Goal: Book appointment/travel/reservation

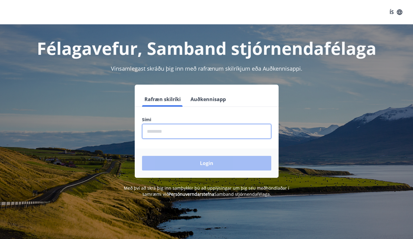
click at [182, 134] on input "phone" at bounding box center [206, 131] width 129 height 15
type input "********"
click at [142, 156] on button "Login" at bounding box center [206, 163] width 129 height 15
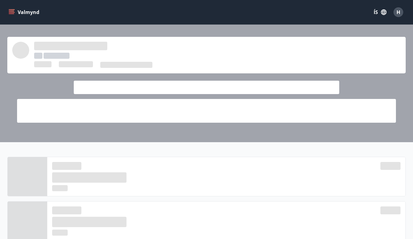
click at [19, 13] on button "Valmynd" at bounding box center [24, 12] width 34 height 11
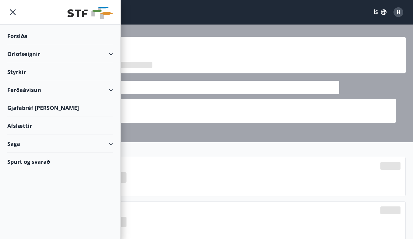
click at [42, 57] on div "Orlofseignir" at bounding box center [60, 54] width 106 height 18
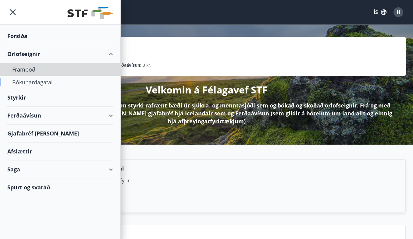
drag, startPoint x: 31, startPoint y: 72, endPoint x: 32, endPoint y: 80, distance: 8.0
click at [31, 89] on ul "Forsíða Orlofseignir Framboð Bókunardagatal Styrkir Ferðaávísun Gjafabréf [PERS…" at bounding box center [60, 111] width 120 height 172
click at [32, 80] on div "Bókunardagatal" at bounding box center [60, 82] width 96 height 13
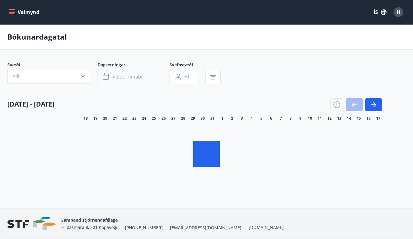
click at [124, 76] on button "Veldu tímabil" at bounding box center [130, 76] width 65 height 15
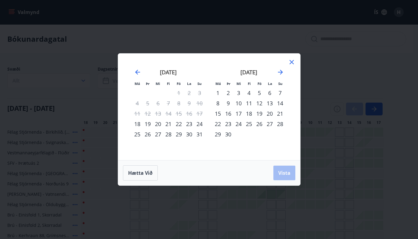
click at [288, 62] on icon at bounding box center [291, 62] width 7 height 7
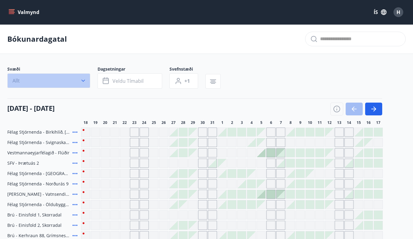
click at [59, 79] on button "Allt" at bounding box center [48, 80] width 83 height 15
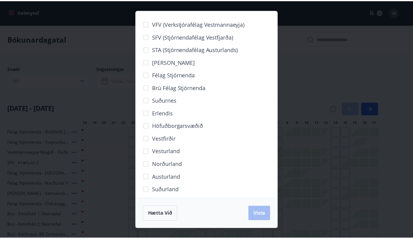
scroll to position [5, 0]
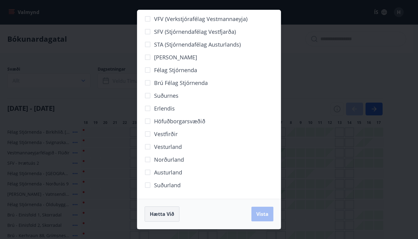
click at [170, 210] on button "Hætta við" at bounding box center [161, 214] width 35 height 15
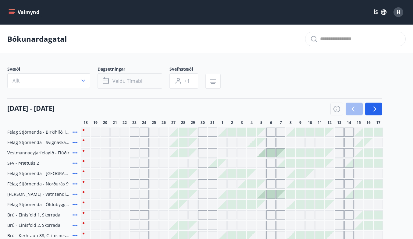
click at [120, 78] on span "Veldu tímabil" at bounding box center [127, 81] width 31 height 7
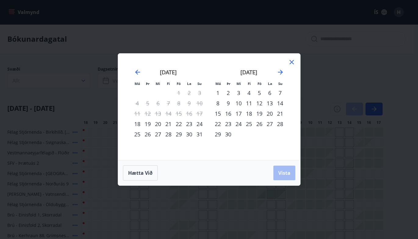
click at [259, 100] on div "12" at bounding box center [259, 103] width 10 height 10
click at [276, 105] on div "14" at bounding box center [280, 103] width 10 height 10
click at [270, 106] on div "13" at bounding box center [269, 103] width 10 height 10
click at [258, 105] on div "12" at bounding box center [259, 103] width 10 height 10
click at [280, 106] on div "14" at bounding box center [280, 103] width 10 height 10
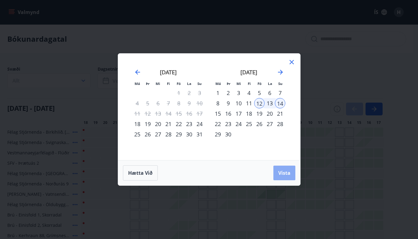
click at [288, 175] on span "Vista" at bounding box center [284, 173] width 12 height 7
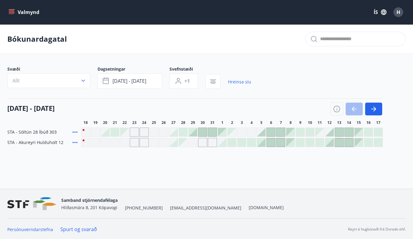
click at [43, 132] on span "STA - Sóltún 28 Íbúð 303" at bounding box center [31, 132] width 49 height 6
click at [48, 134] on span "STA - Sóltún 28 Íbúð 303" at bounding box center [31, 132] width 49 height 6
click at [48, 140] on span "STA - Akureyri Hulduholt 12" at bounding box center [35, 143] width 56 height 6
click at [70, 131] on div "STA - Sóltún 28 Íbúð 303" at bounding box center [42, 132] width 71 height 9
click at [74, 132] on icon at bounding box center [75, 132] width 5 height 1
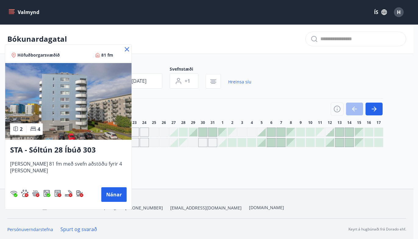
click at [83, 119] on img at bounding box center [68, 101] width 126 height 77
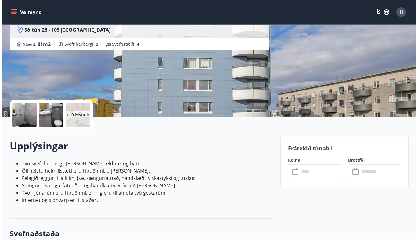
scroll to position [61, 0]
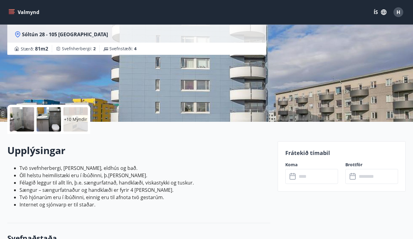
click at [53, 119] on div at bounding box center [49, 119] width 24 height 24
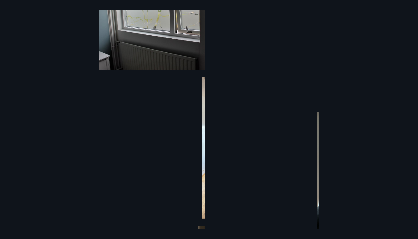
scroll to position [549, 0]
